Goal: Task Accomplishment & Management: Use online tool/utility

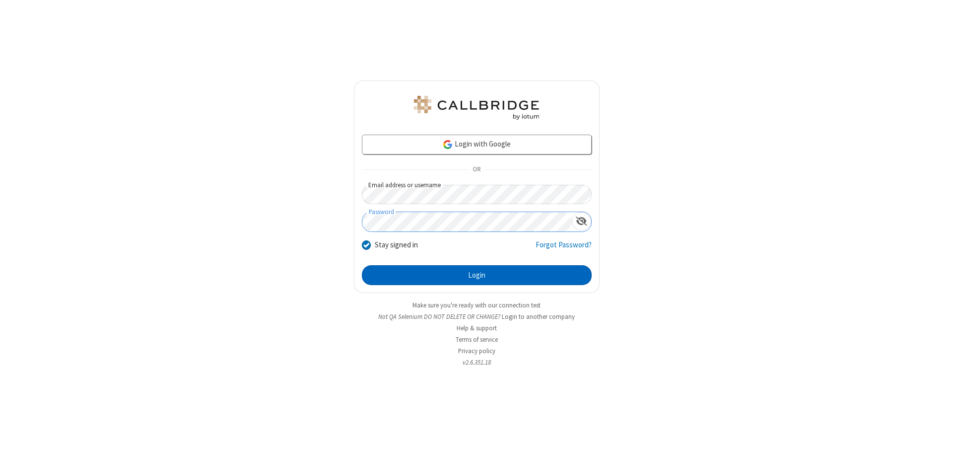
click at [477, 275] on button "Login" at bounding box center [477, 275] width 230 height 20
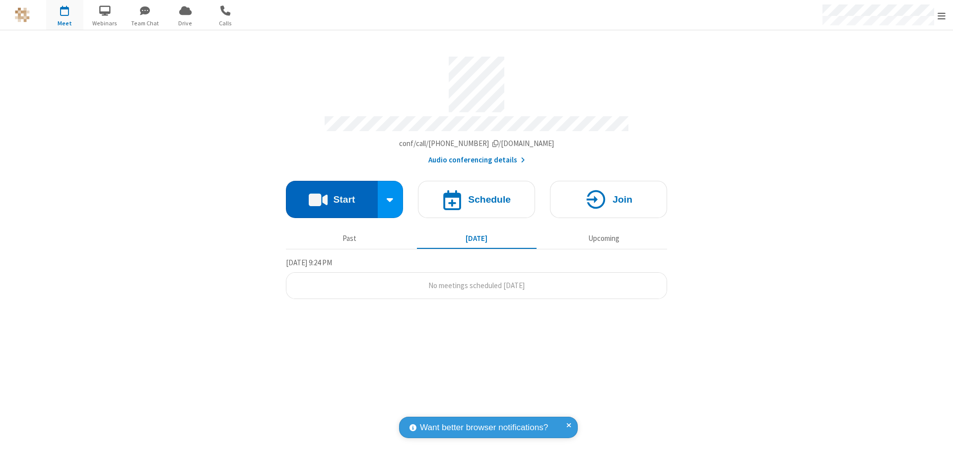
click at [332, 195] on button "Start" at bounding box center [332, 199] width 92 height 37
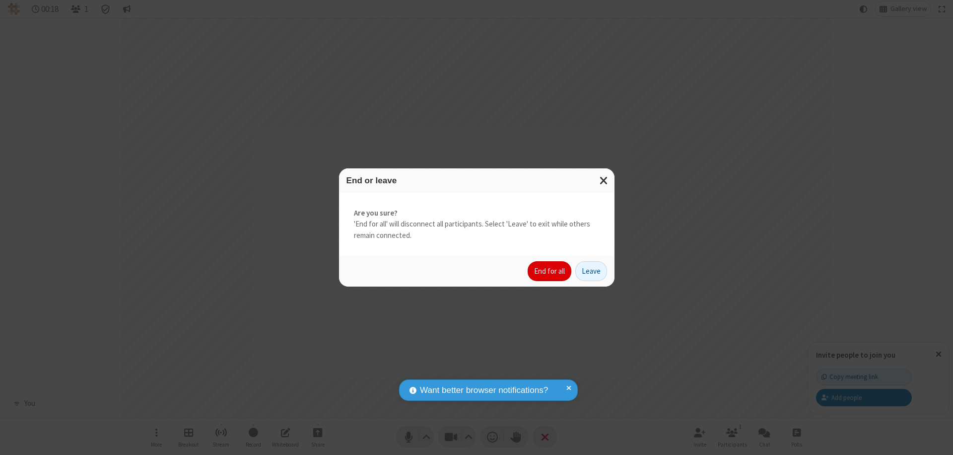
click at [550, 271] on button "End for all" at bounding box center [550, 271] width 44 height 20
